Goal: Understand site structure: Grasp the organization and layout of the website

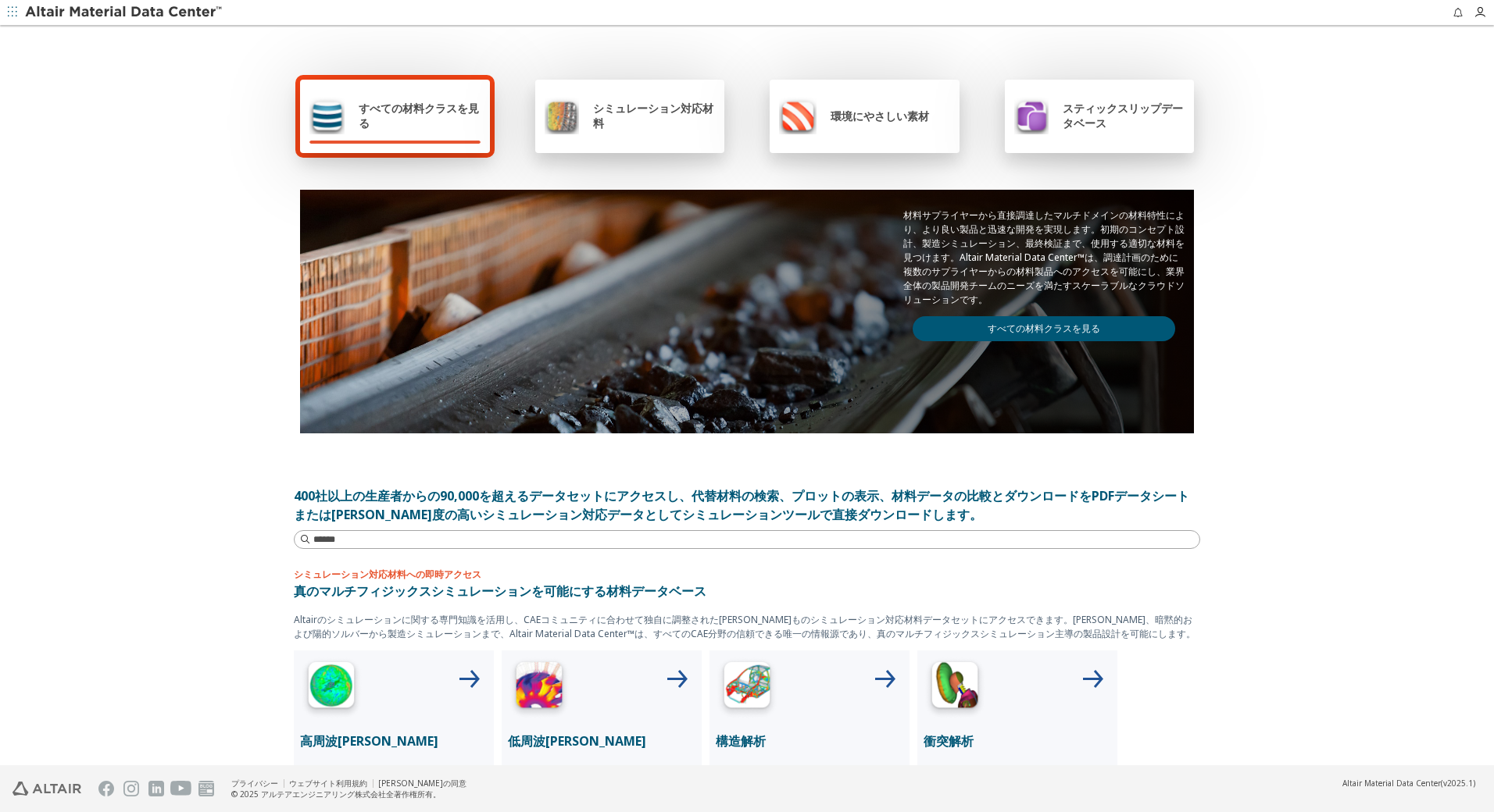
click at [1024, 328] on link "すべての材料クラスを見る" at bounding box center [1044, 329] width 263 height 25
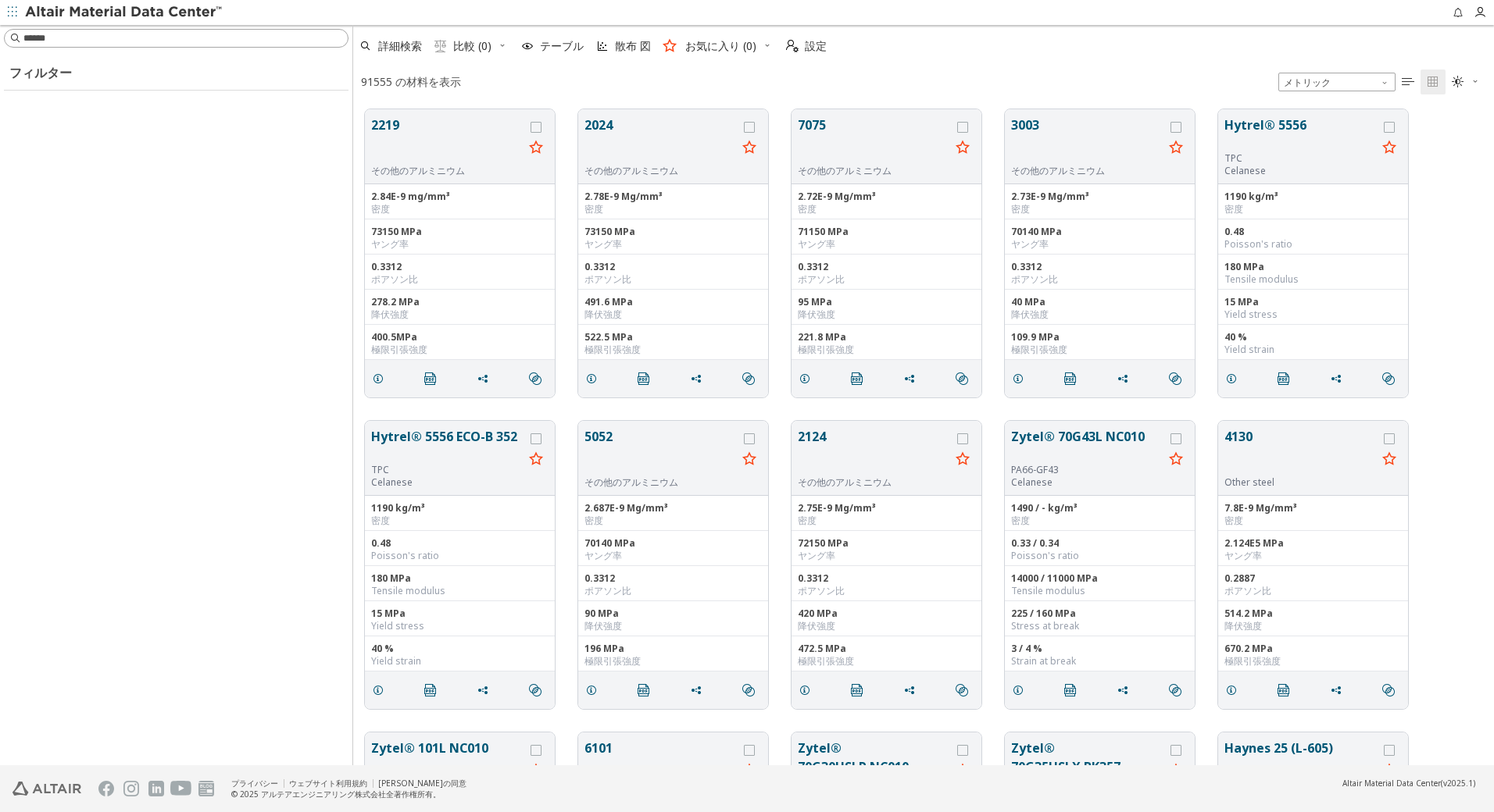
scroll to position [656, 1129]
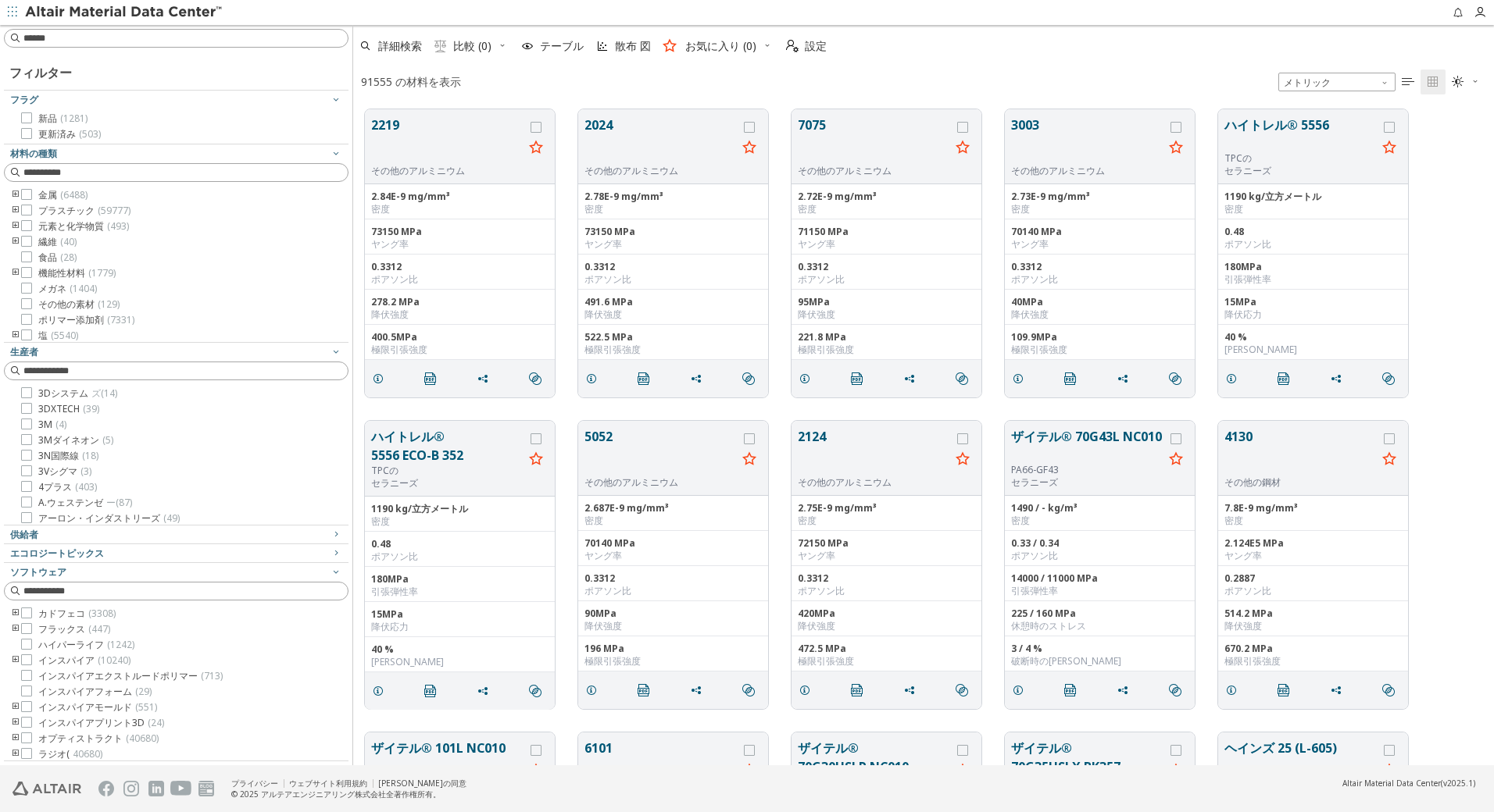
click at [17, 209] on icon "トゥーグルグループ" at bounding box center [15, 211] width 11 height 13
click at [42, 227] on icon "トゥーグルグループ" at bounding box center [39, 226] width 11 height 13
click at [16, 211] on icon "トゥーグルグループ" at bounding box center [15, 211] width 11 height 13
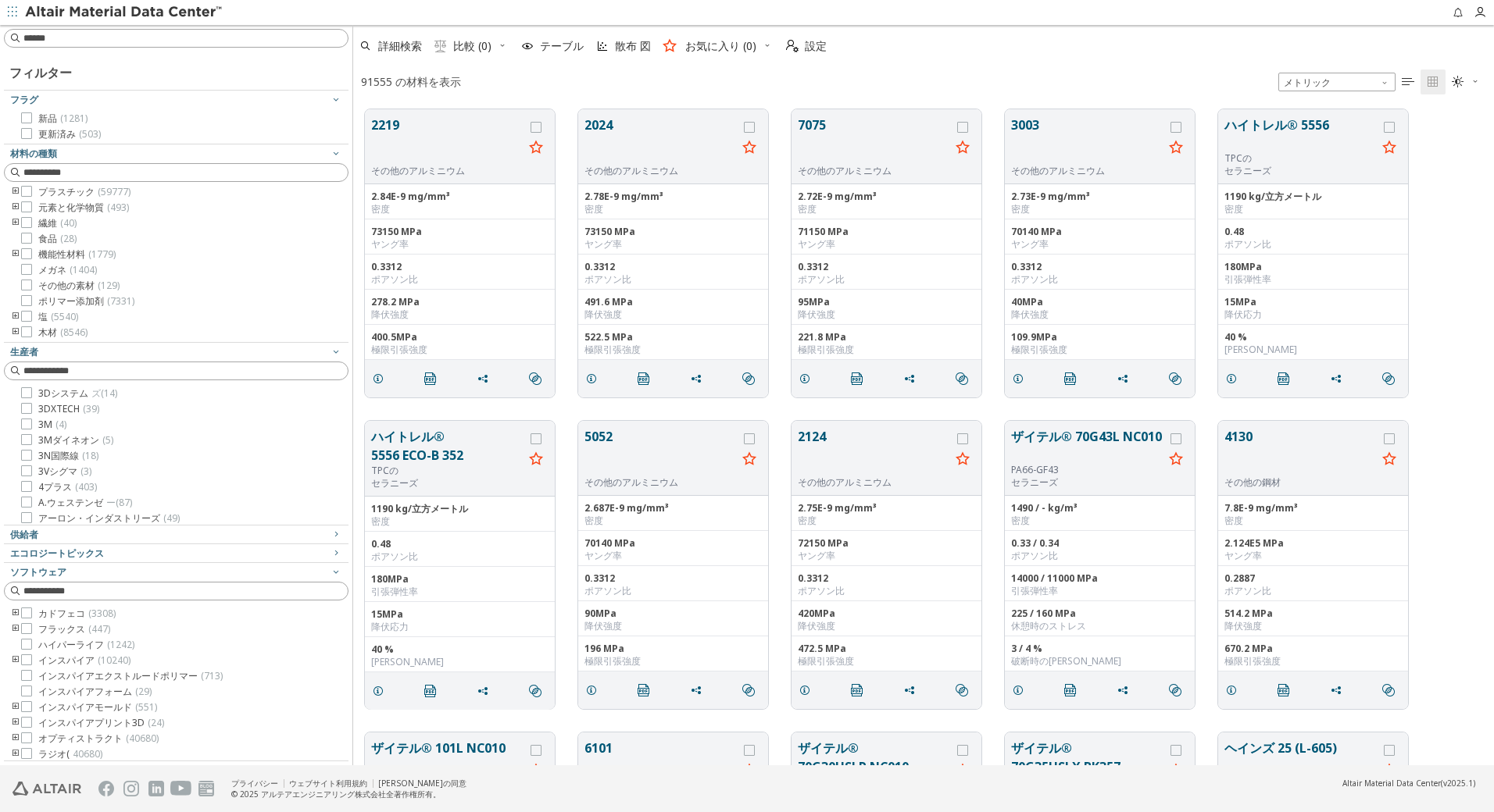
click at [18, 319] on icon "トゥーグルグループ" at bounding box center [15, 316] width 11 height 13
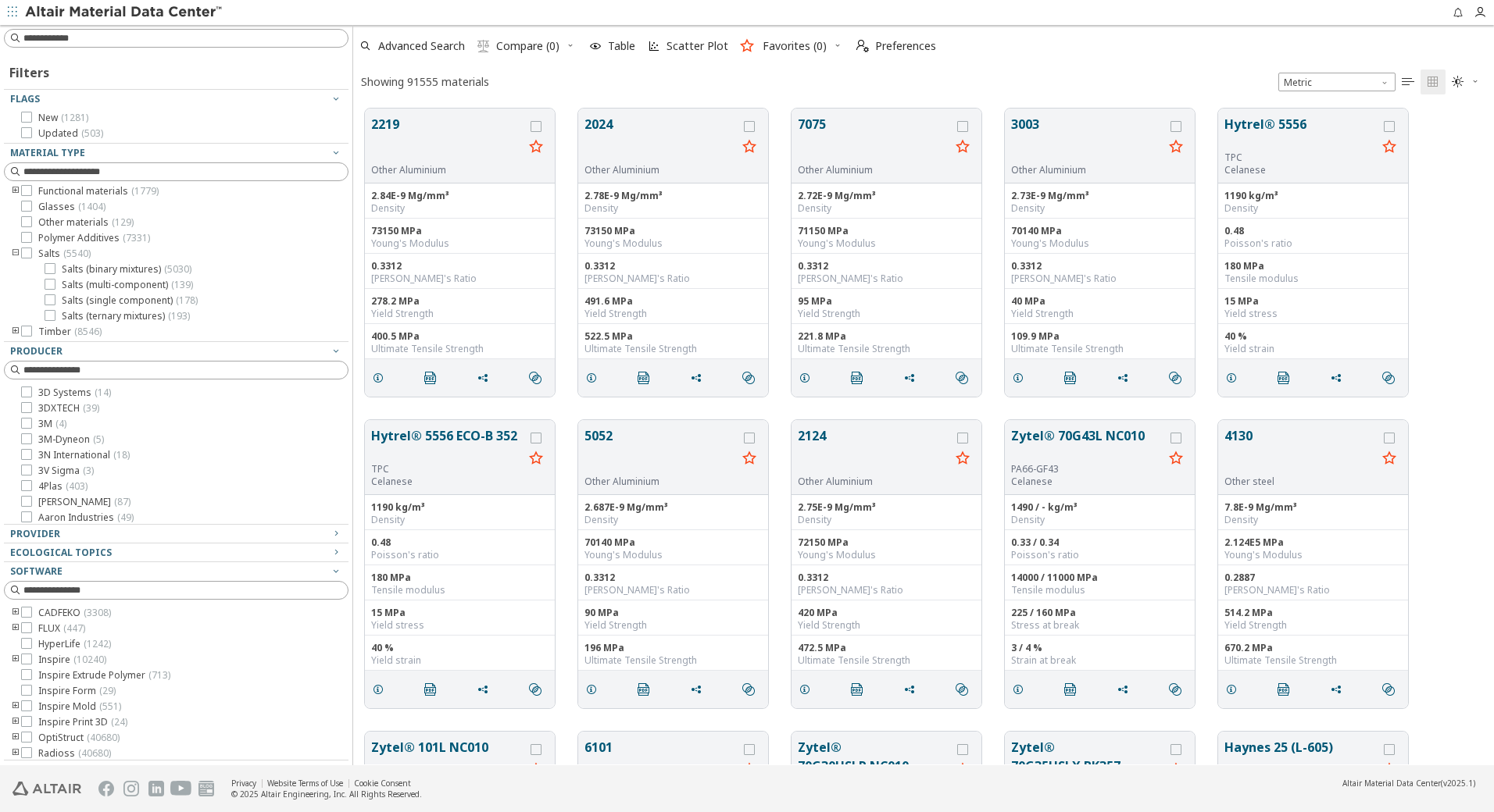
scroll to position [657, 1129]
click at [12, 252] on icon "toogle group" at bounding box center [15, 253] width 11 height 13
